Goal: Information Seeking & Learning: Learn about a topic

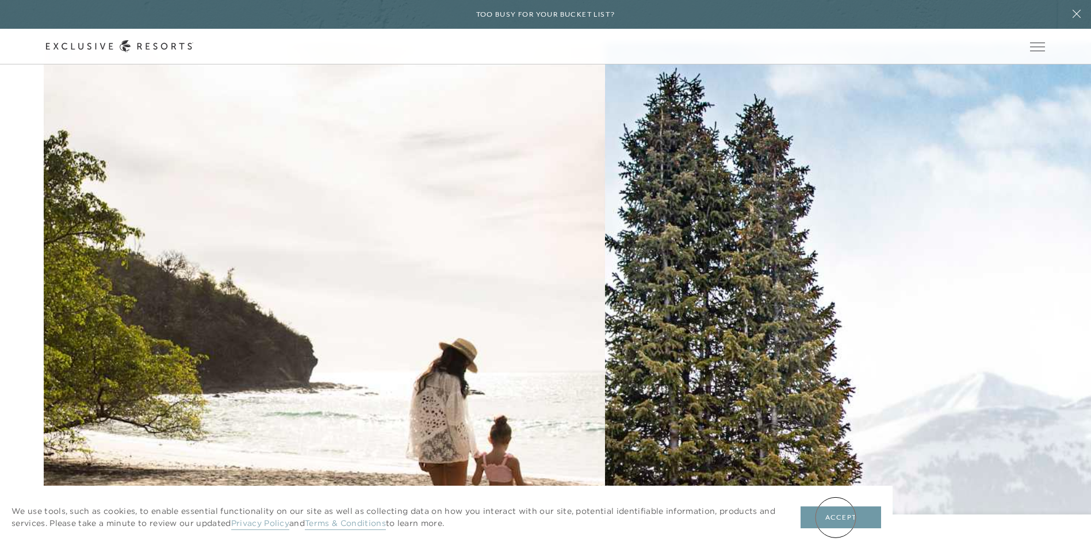
click at [836, 517] on button "Accept" at bounding box center [841, 517] width 81 height 22
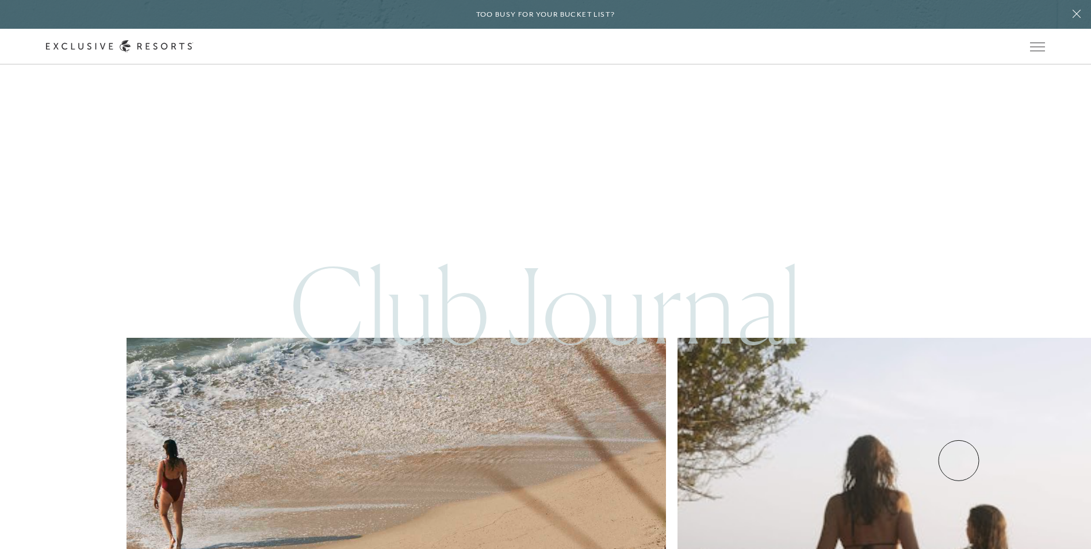
scroll to position [5546, 0]
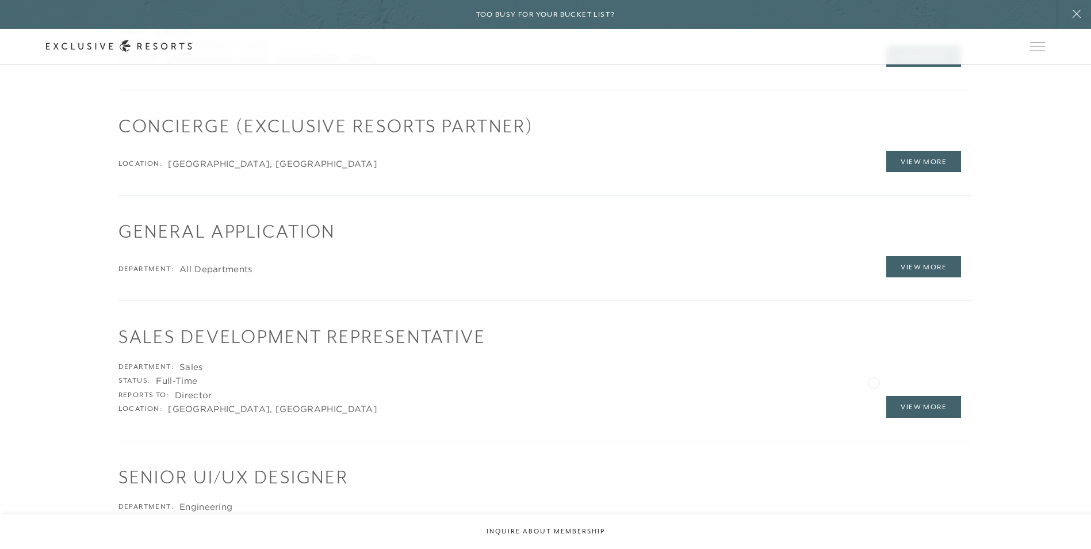
scroll to position [1784, 0]
click at [921, 399] on link "View More" at bounding box center [924, 405] width 75 height 22
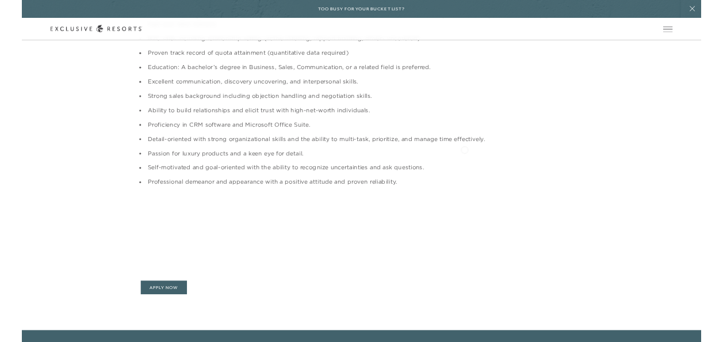
scroll to position [1036, 0]
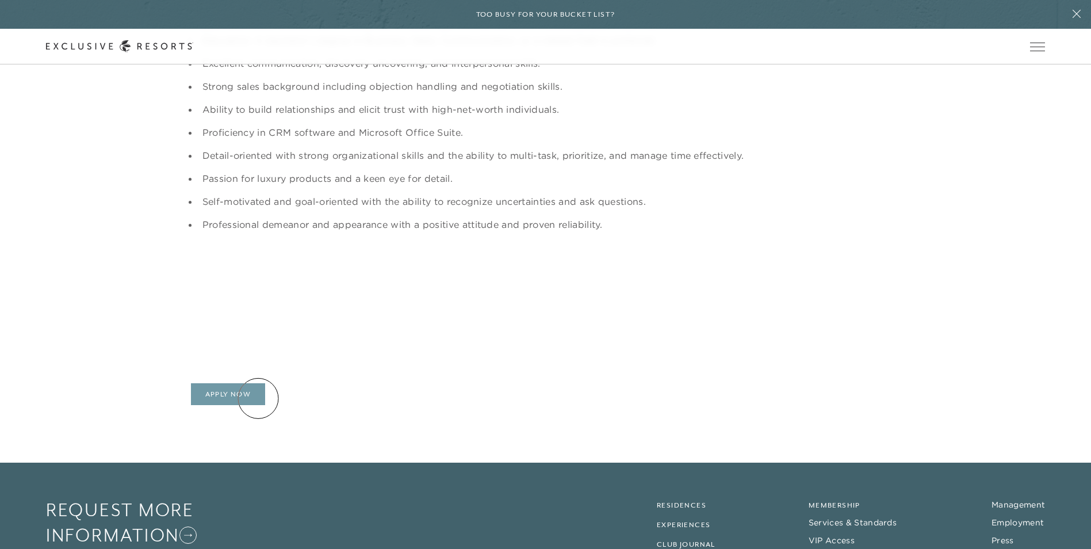
click at [258, 398] on link "Apply Now" at bounding box center [228, 394] width 75 height 22
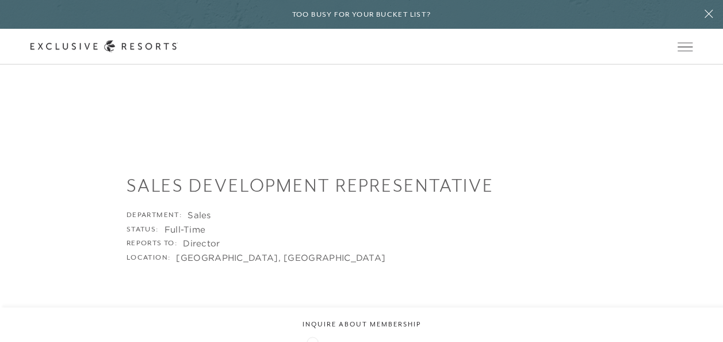
scroll to position [0, 0]
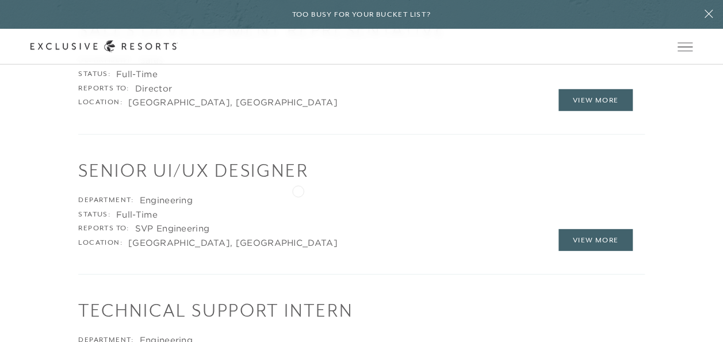
scroll to position [1378, 0]
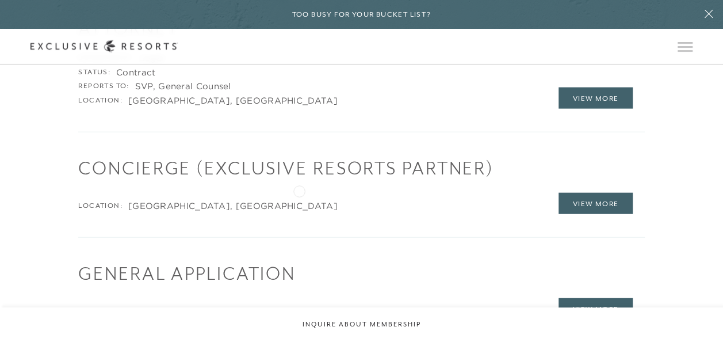
scroll to position [1194, 0]
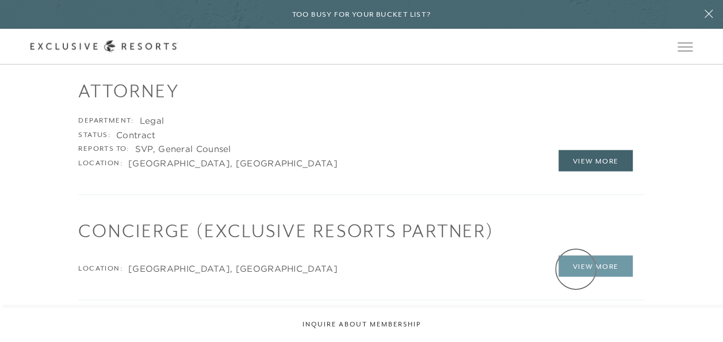
click at [576, 269] on link "View More" at bounding box center [596, 266] width 75 height 22
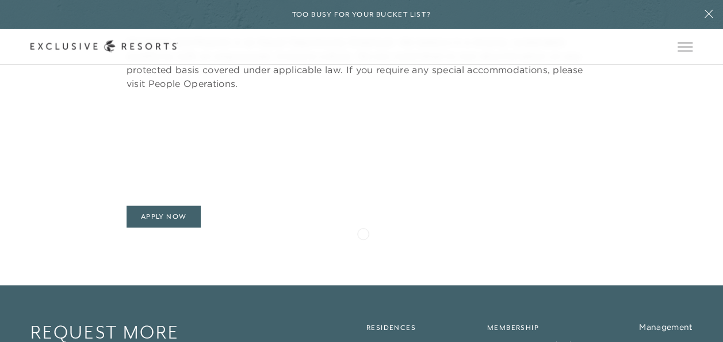
scroll to position [863, 0]
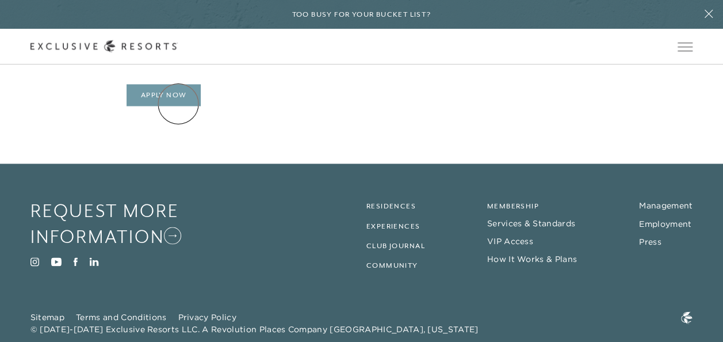
click at [178, 104] on link "Apply Now" at bounding box center [164, 95] width 75 height 22
